Goal: Find specific page/section: Find specific page/section

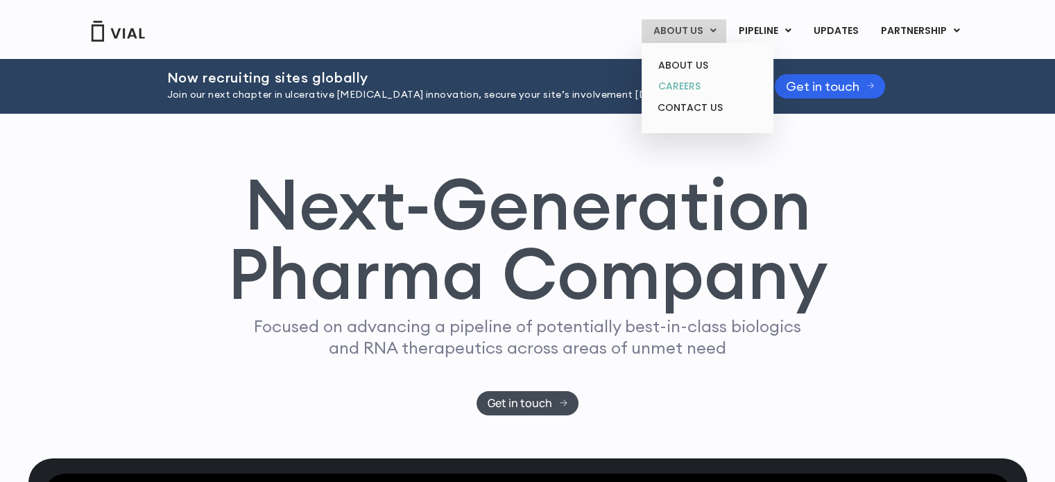
click at [678, 89] on link "CAREERS" at bounding box center [706, 86] width 121 height 21
